Goal: Information Seeking & Learning: Learn about a topic

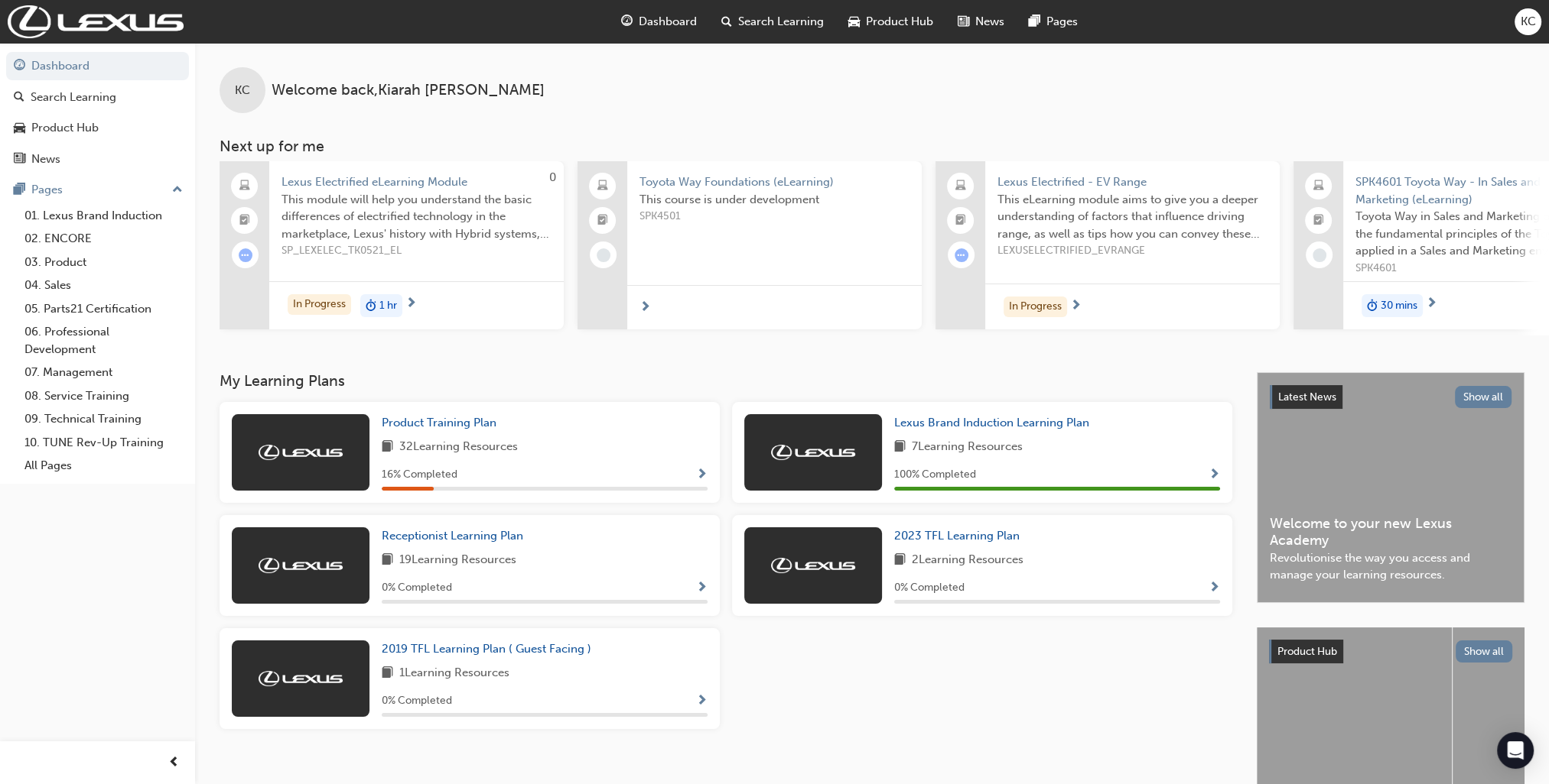
click at [793, 15] on span "Search Learning" at bounding box center [780, 22] width 85 height 18
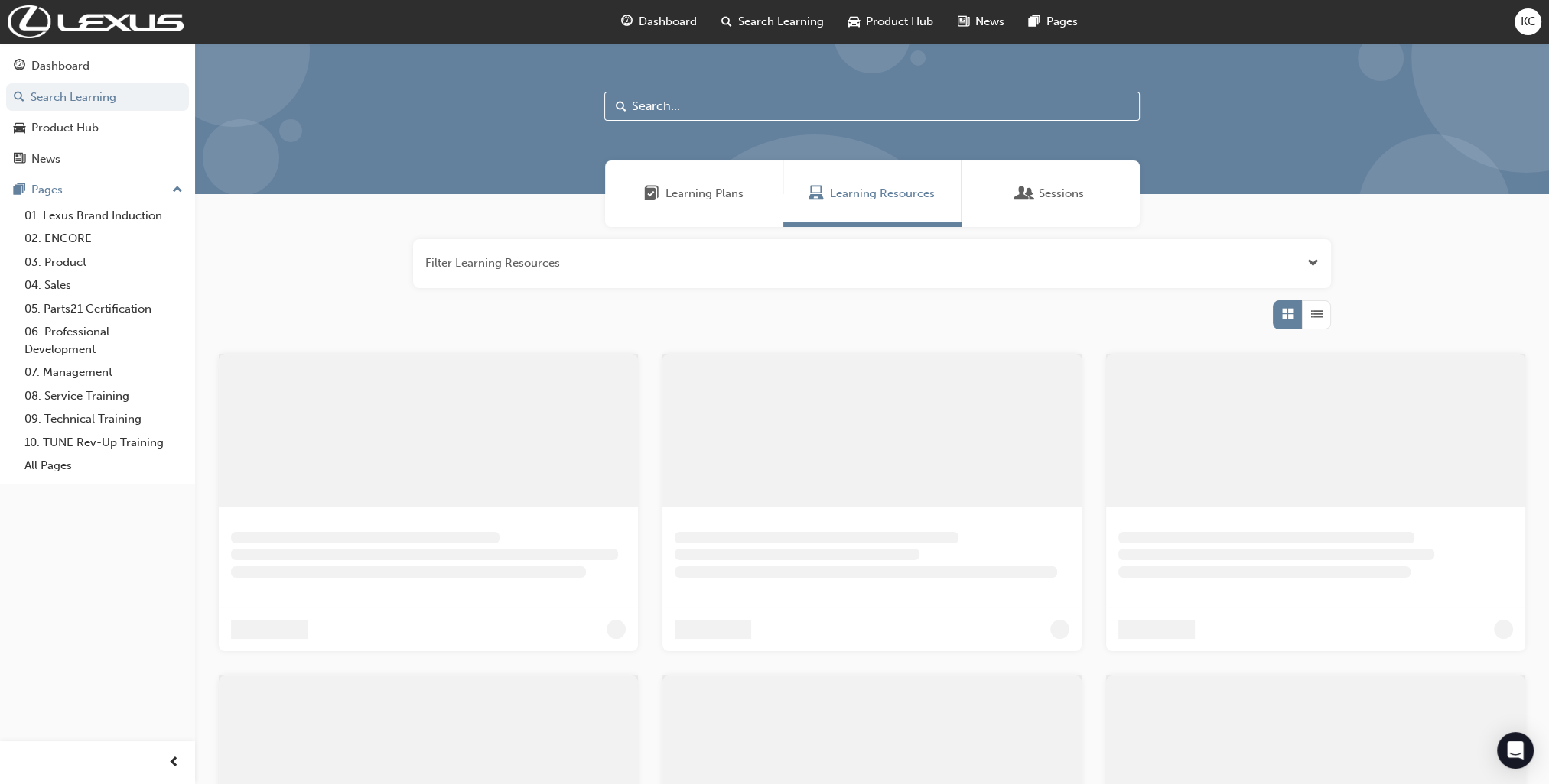
click at [708, 109] on input "text" at bounding box center [872, 106] width 536 height 29
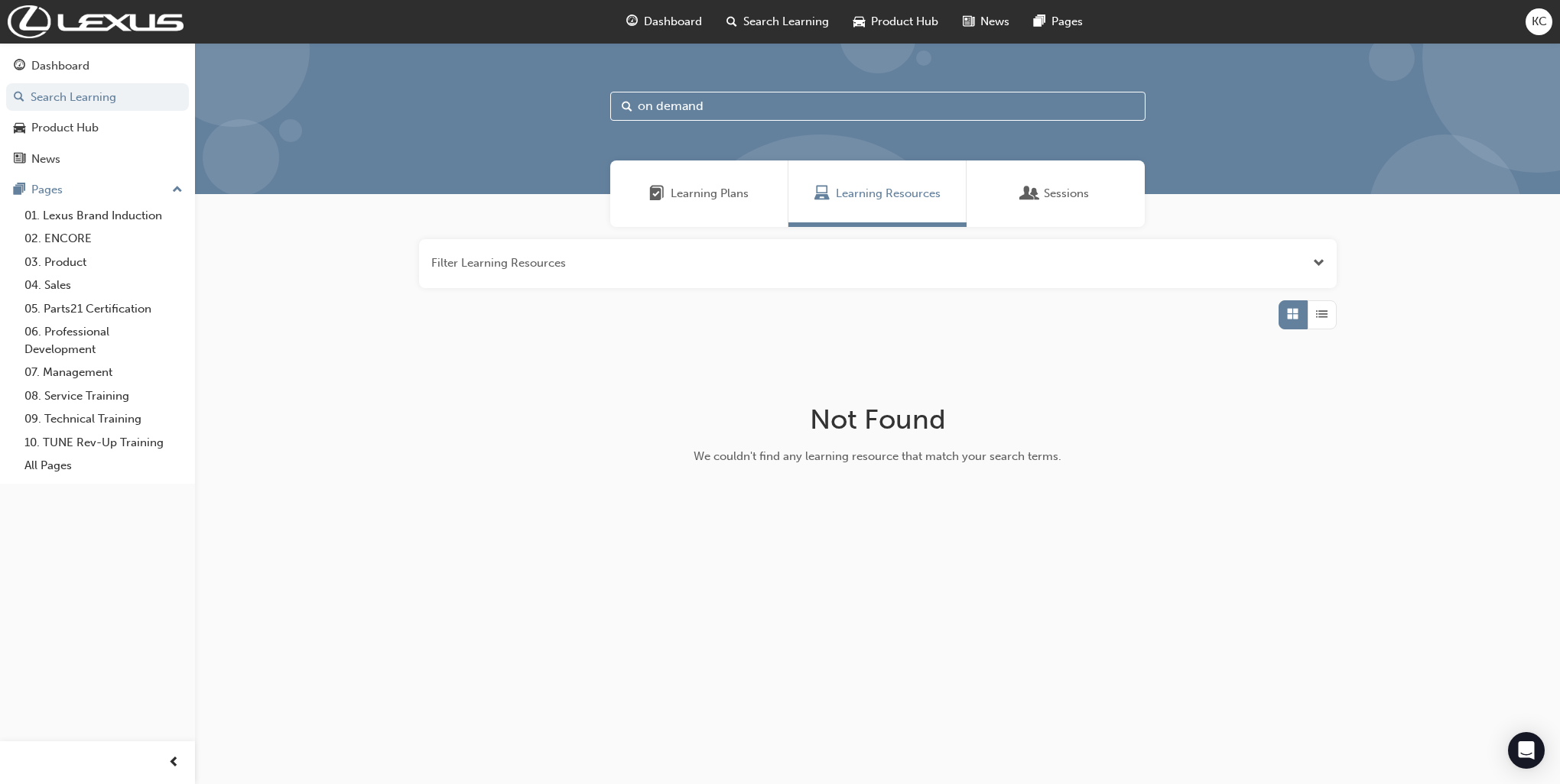
click at [731, 194] on span "Learning Plans" at bounding box center [709, 194] width 78 height 18
click at [1006, 203] on div "Sessions" at bounding box center [1056, 193] width 178 height 66
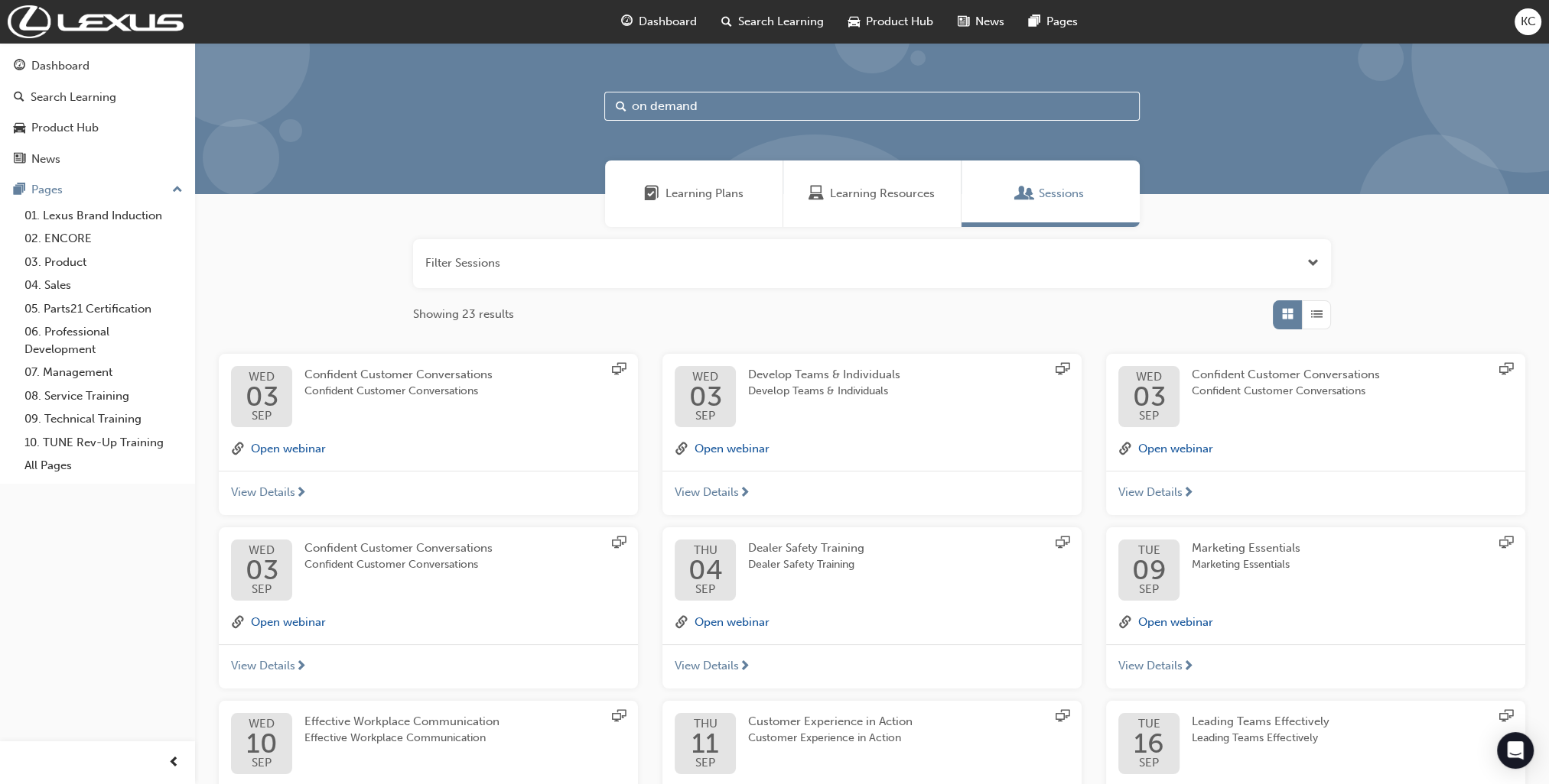
drag, startPoint x: 725, startPoint y: 110, endPoint x: 515, endPoint y: 109, distance: 210.0
click at [515, 109] on div "on demand" at bounding box center [872, 118] width 1354 height 151
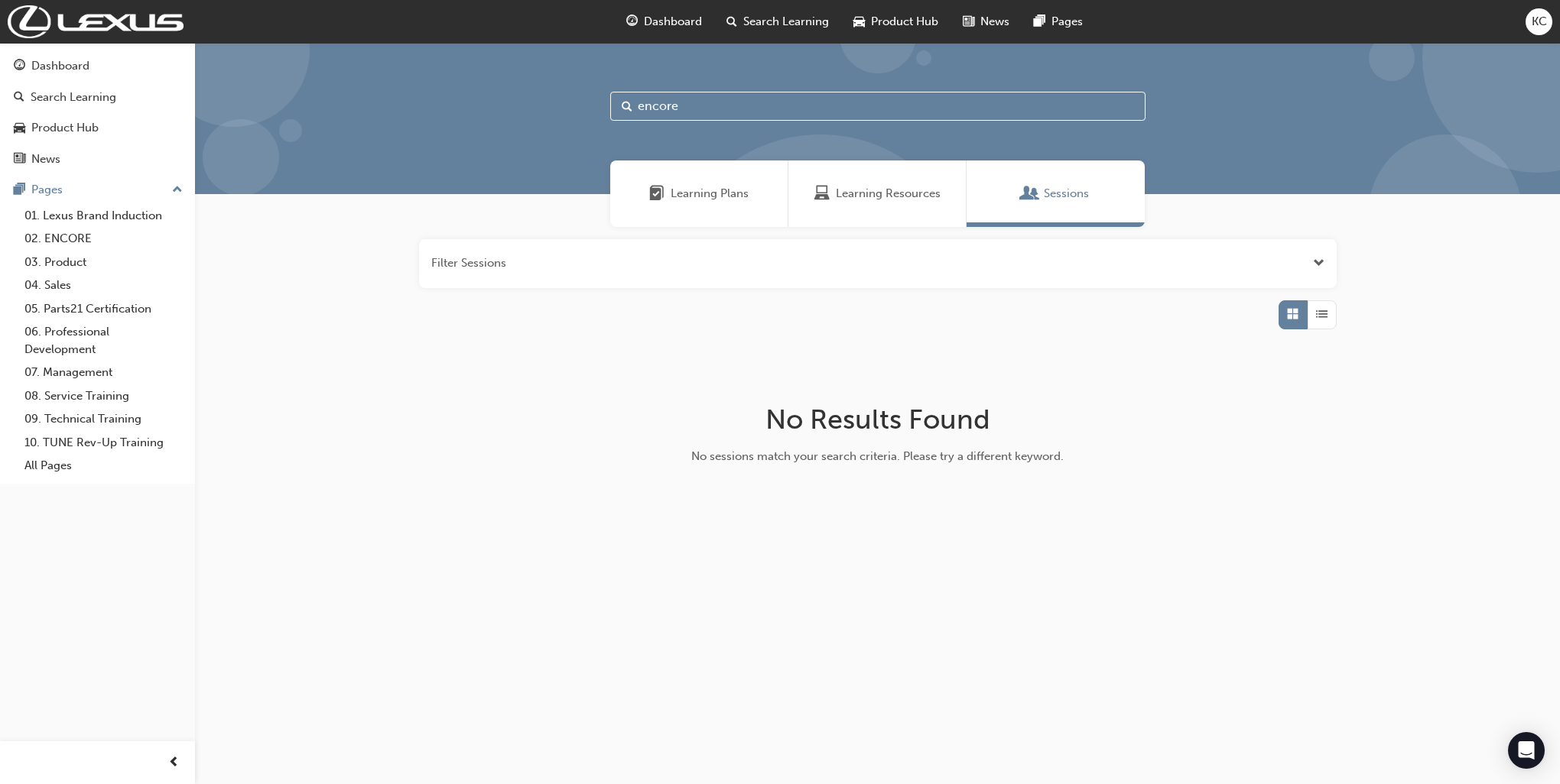
type input "encore"
click at [918, 203] on div "Learning Resources" at bounding box center [878, 193] width 178 height 66
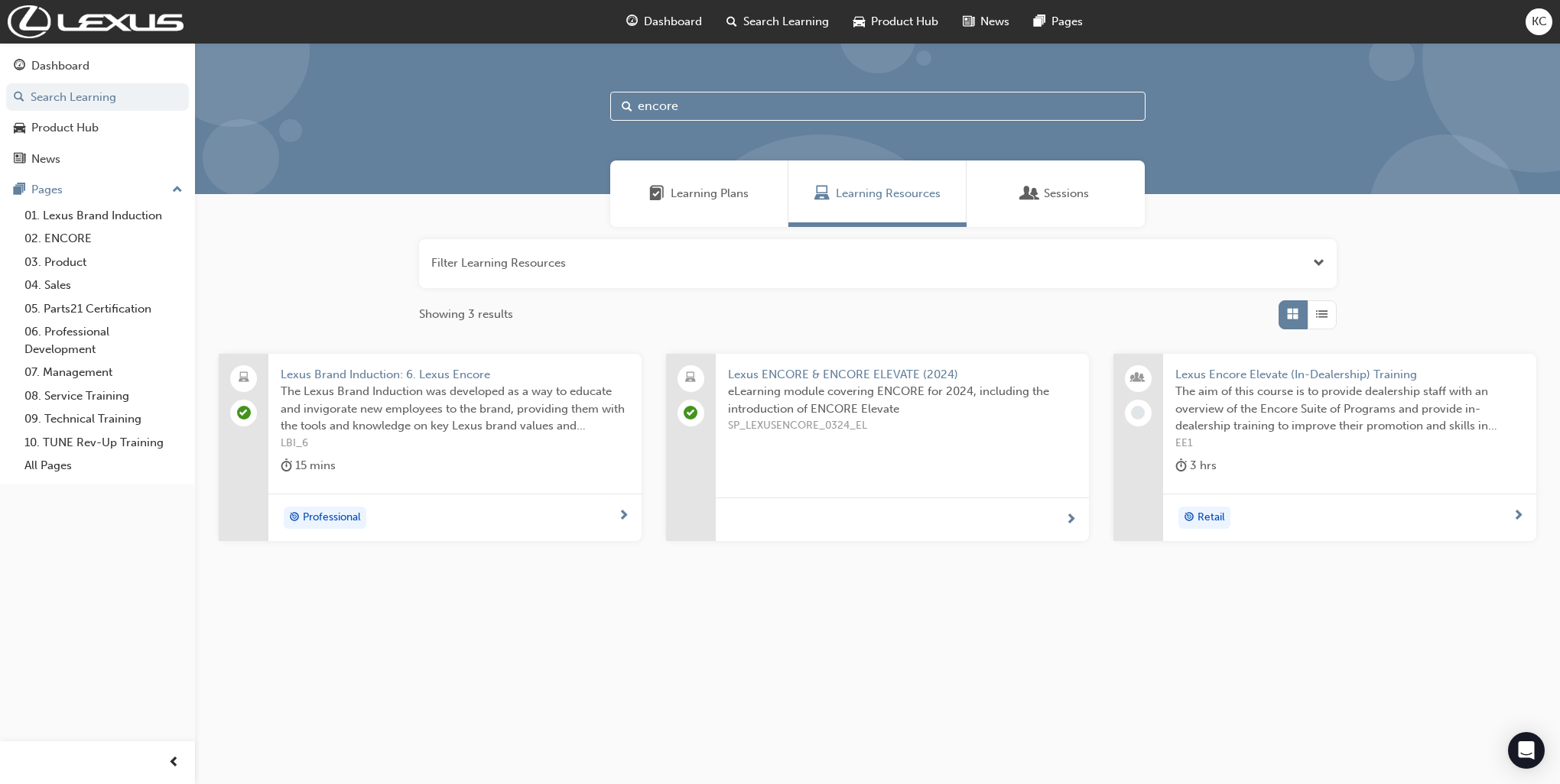
click at [422, 374] on span "Lexus Brand Induction: 6. Lexus Encore" at bounding box center [455, 375] width 349 height 18
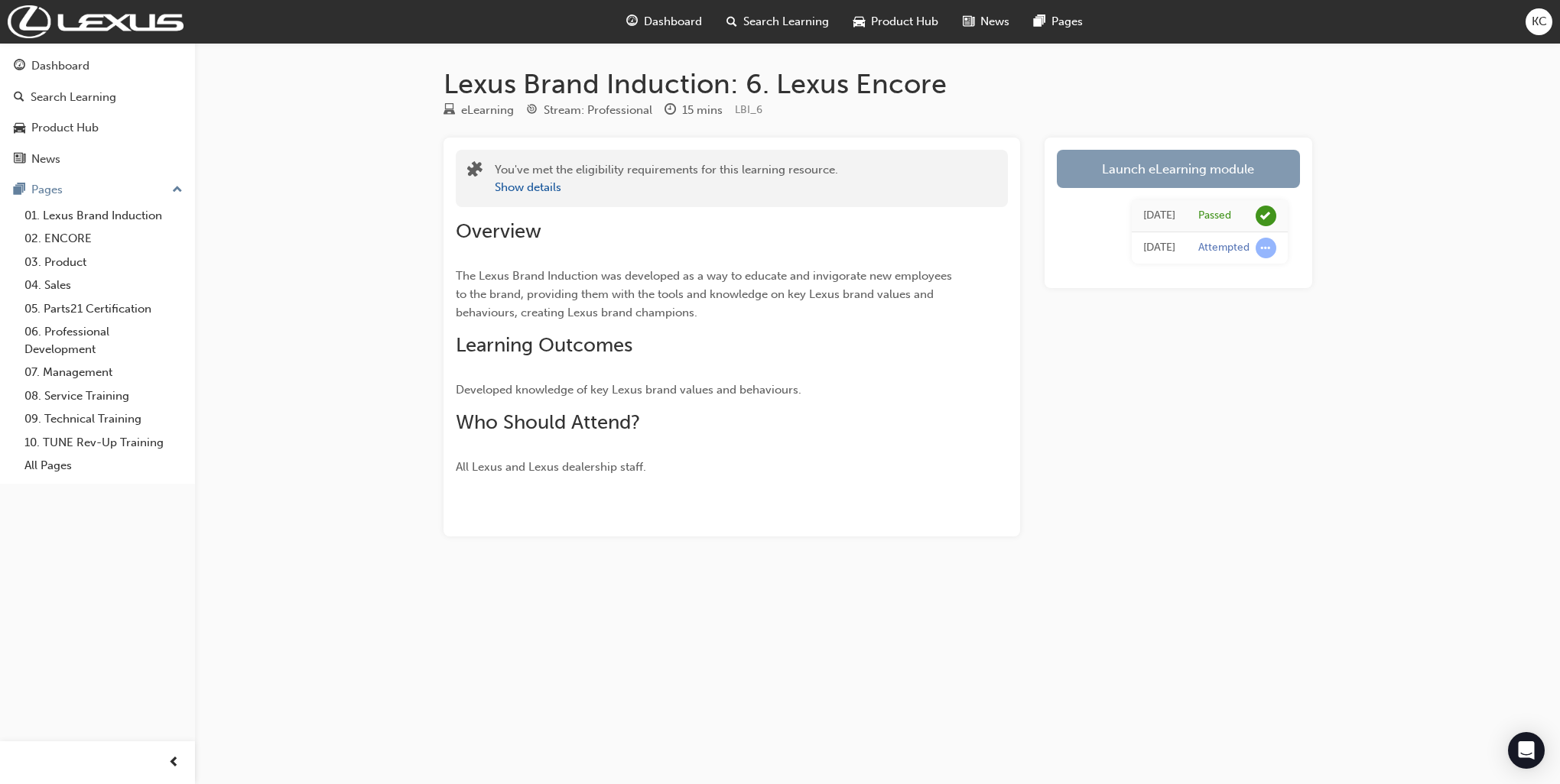
click at [1164, 173] on link "Launch eLearning module" at bounding box center [1179, 168] width 244 height 39
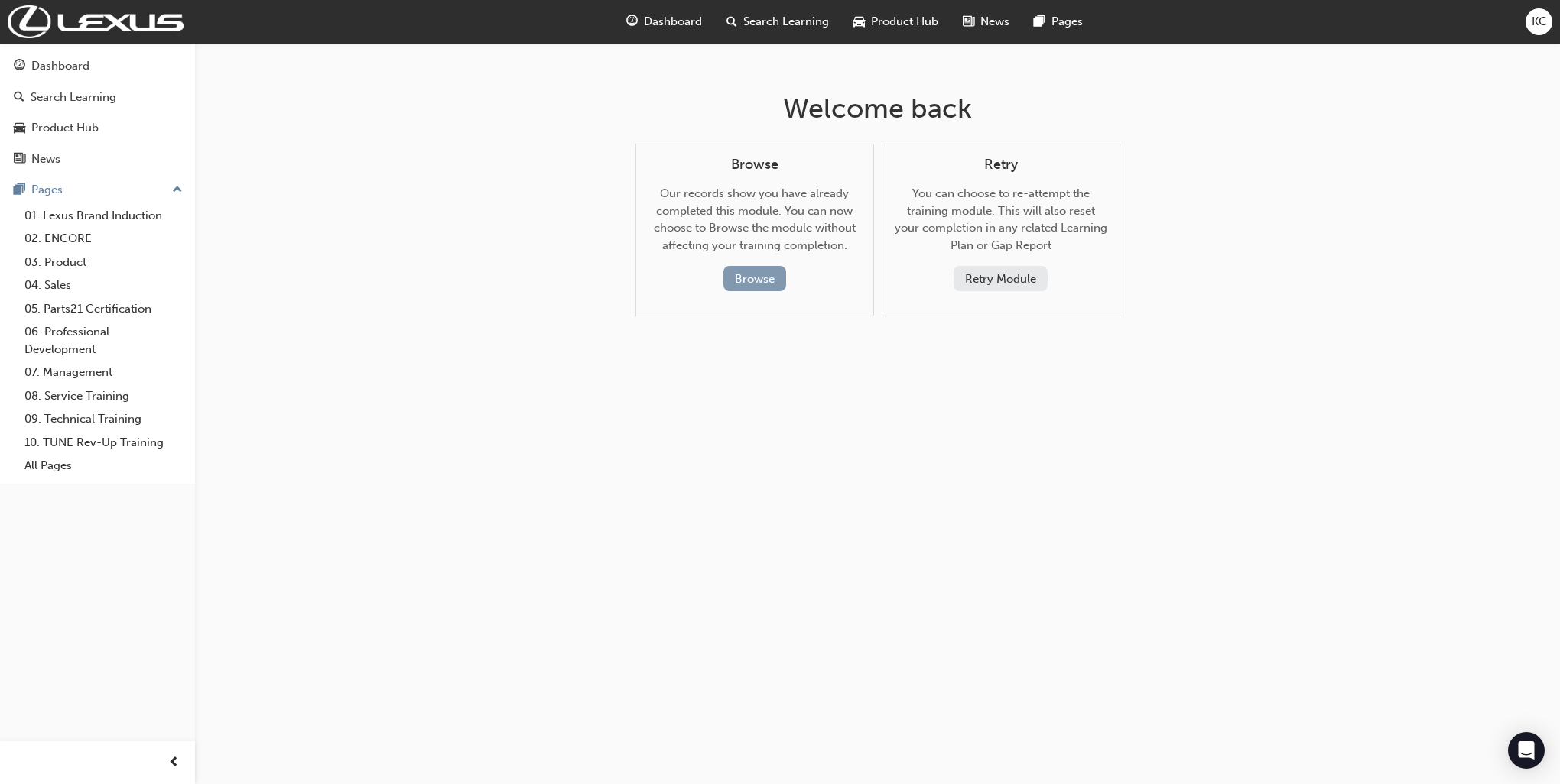
click at [765, 280] on button "Browse" at bounding box center [755, 278] width 62 height 25
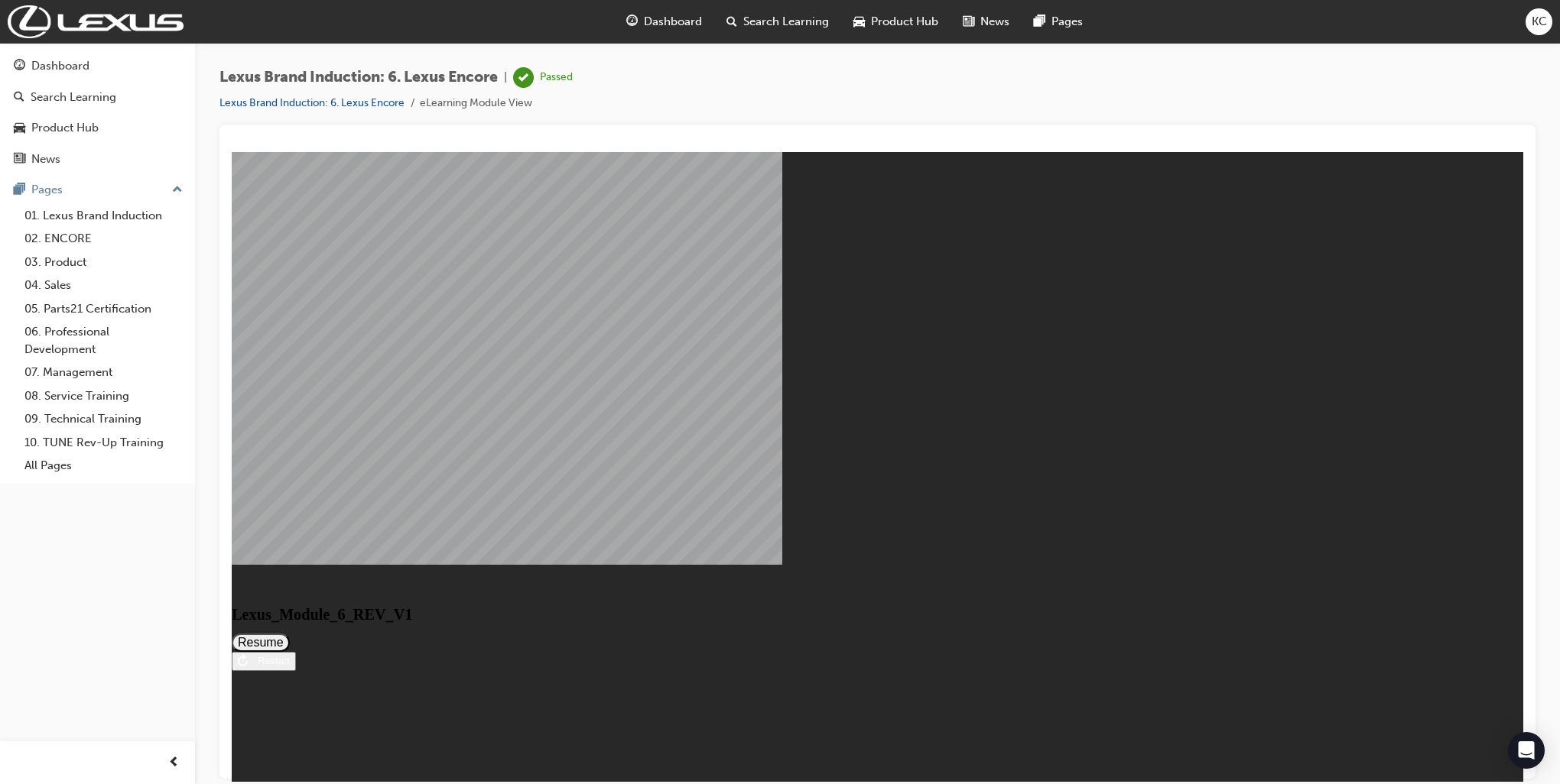
click at [290, 633] on button "Resume" at bounding box center [260, 641] width 58 height 19
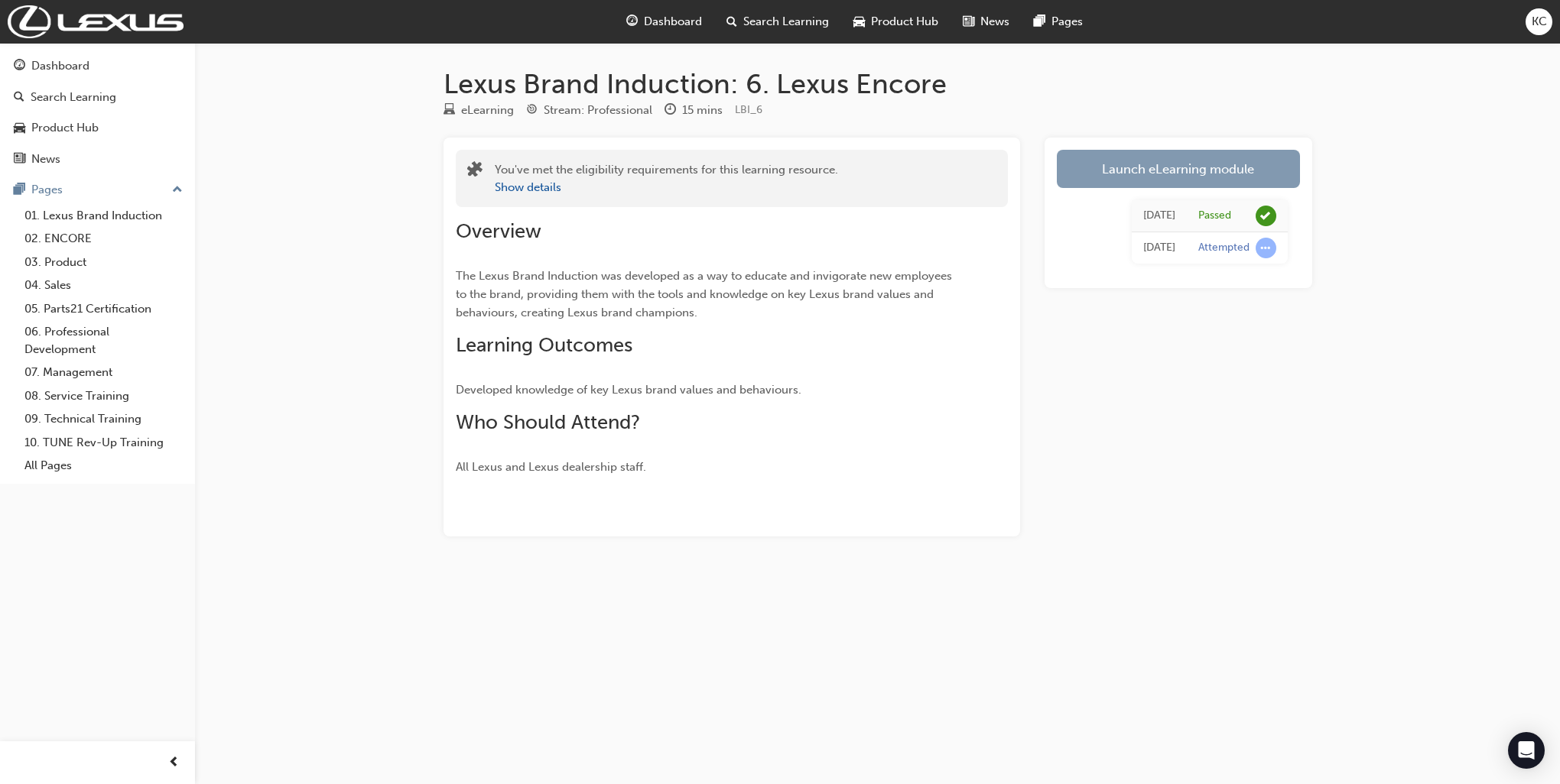
click at [1180, 176] on link "Launch eLearning module" at bounding box center [1179, 168] width 244 height 39
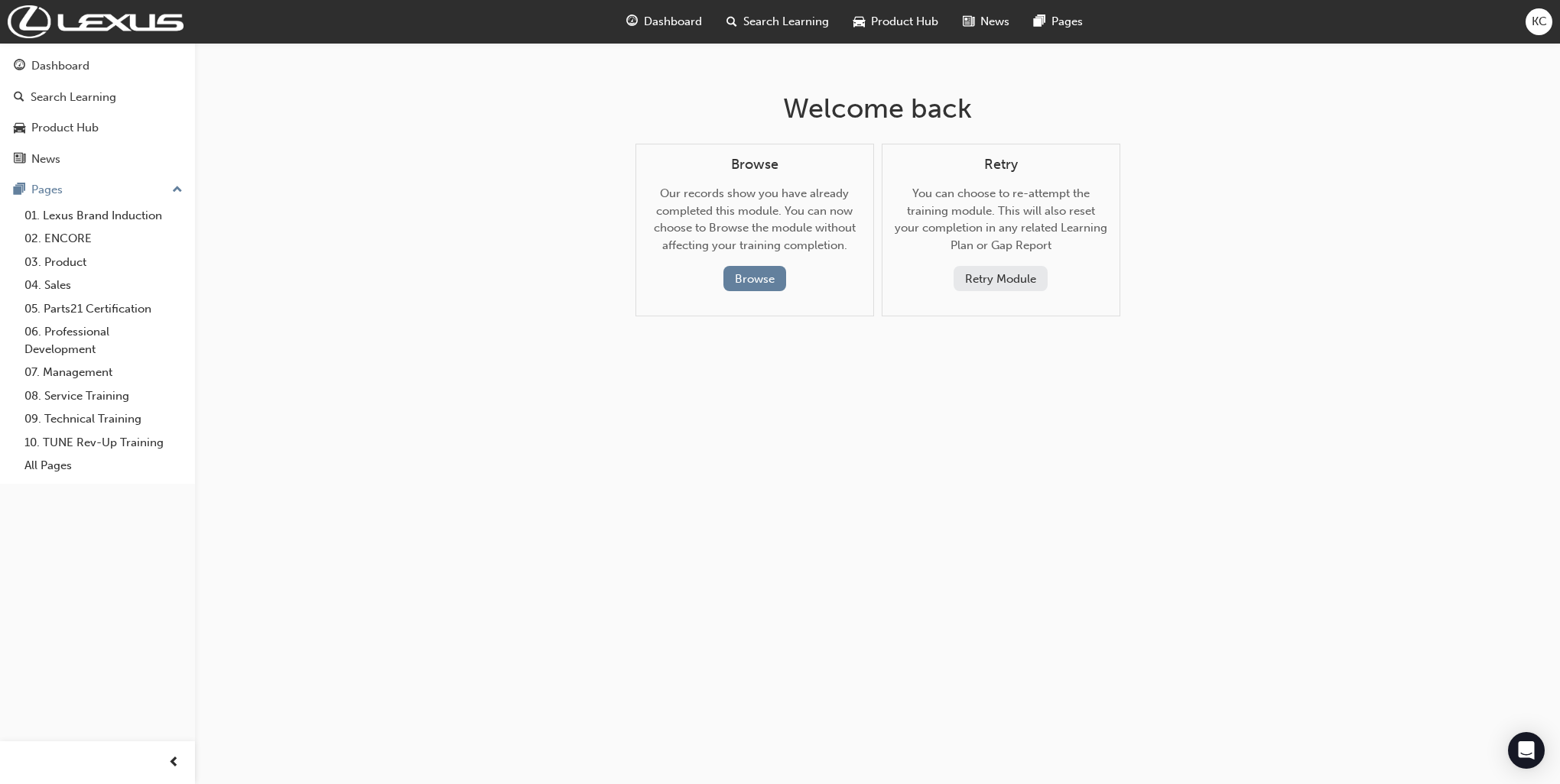
click at [1013, 289] on button "Retry Module" at bounding box center [1000, 278] width 94 height 25
